Goal: Transaction & Acquisition: Book appointment/travel/reservation

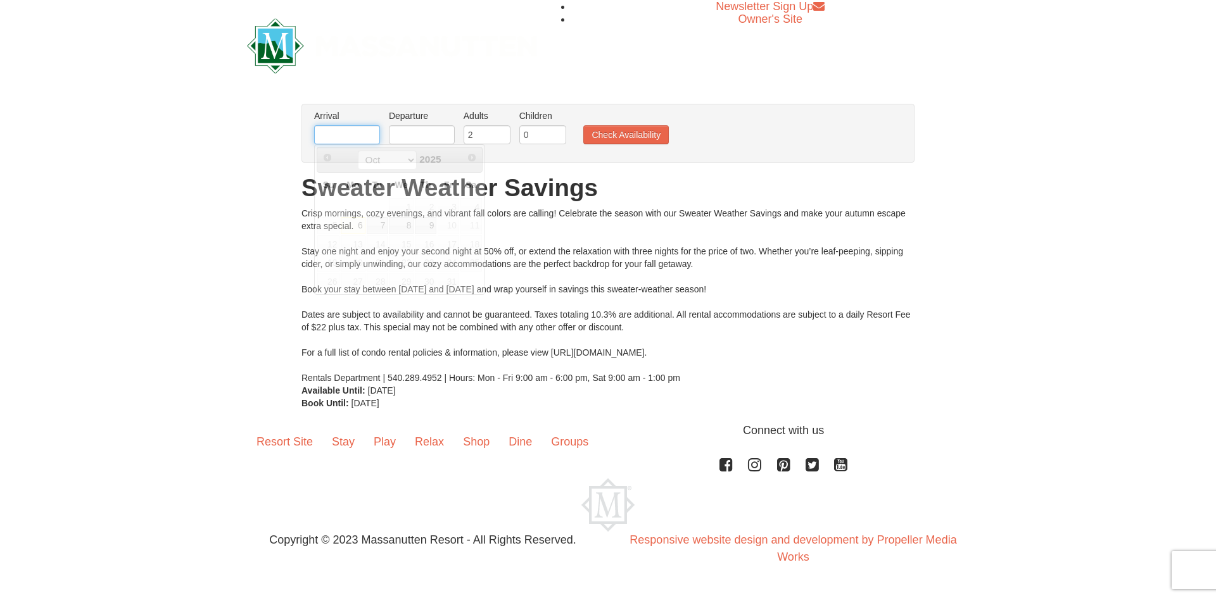
click at [356, 133] on input "text" at bounding box center [347, 134] width 66 height 19
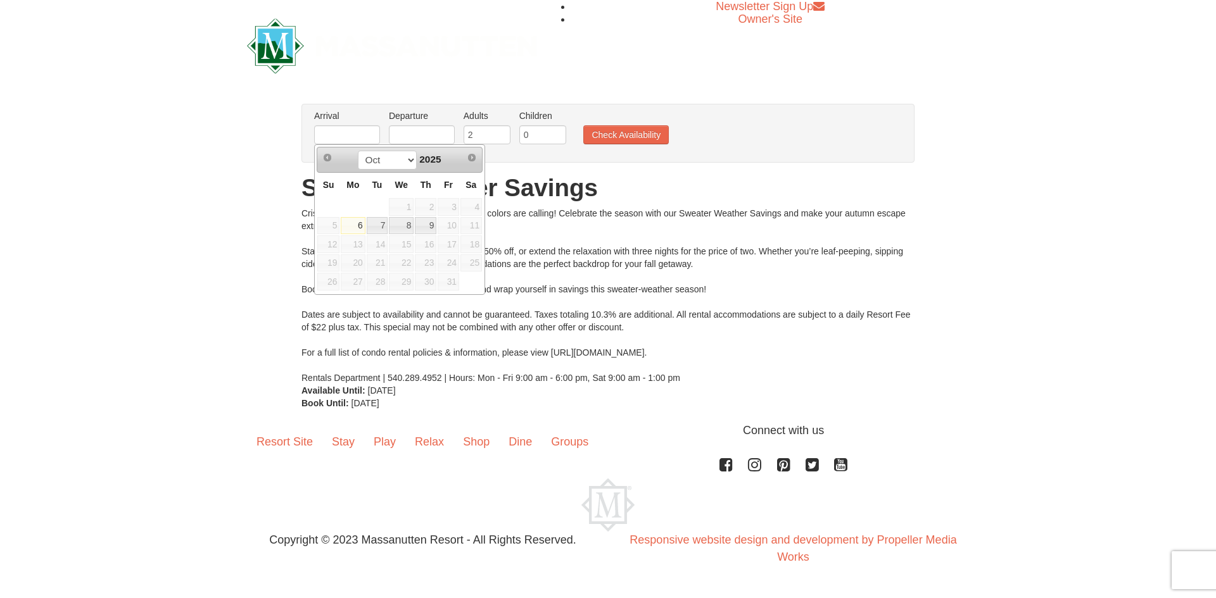
click at [474, 225] on span "11" at bounding box center [471, 226] width 22 height 18
click at [469, 226] on span "11" at bounding box center [471, 226] width 22 height 18
click at [479, 330] on div "Crisp mornings, cozy evenings, and vibrant fall colors are calling! Celebrate t…" at bounding box center [607, 295] width 613 height 177
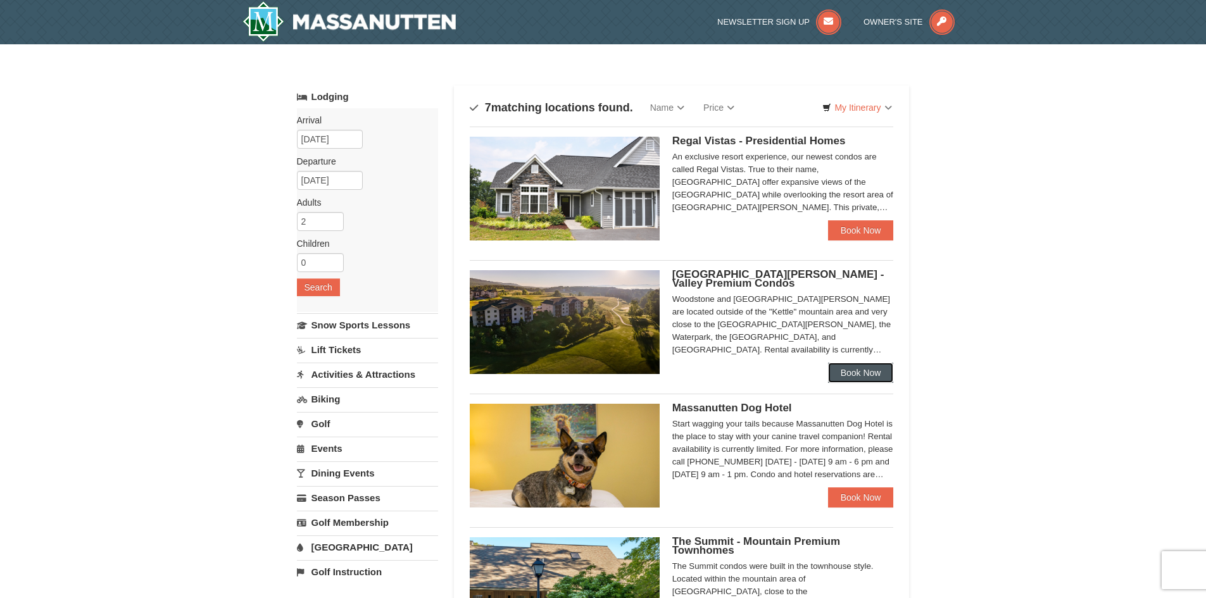
click at [857, 374] on link "Book Now" at bounding box center [861, 373] width 66 height 20
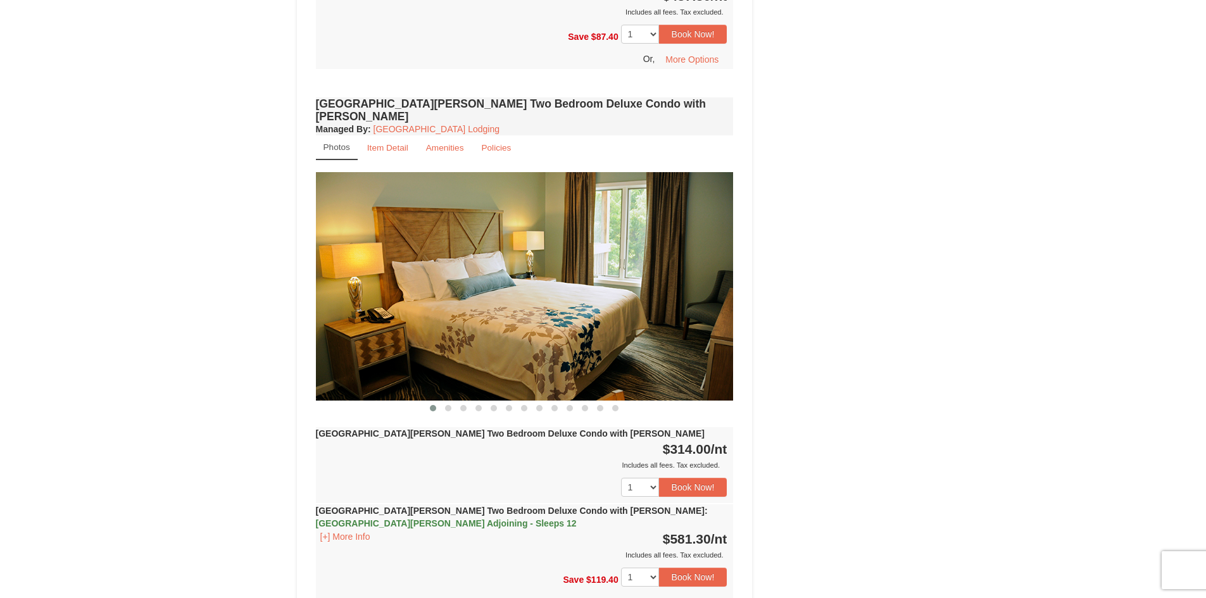
scroll to position [1520, 0]
